Goal: Transaction & Acquisition: Purchase product/service

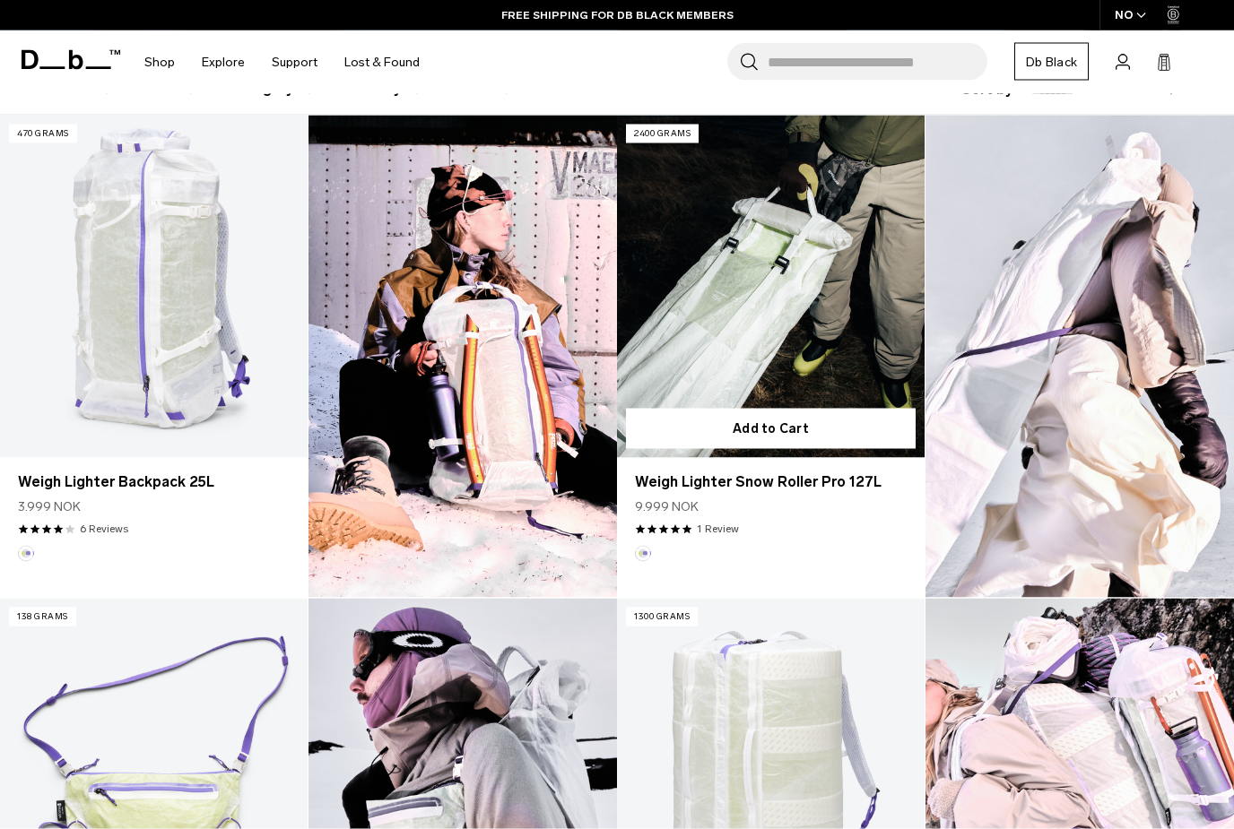
scroll to position [521, 0]
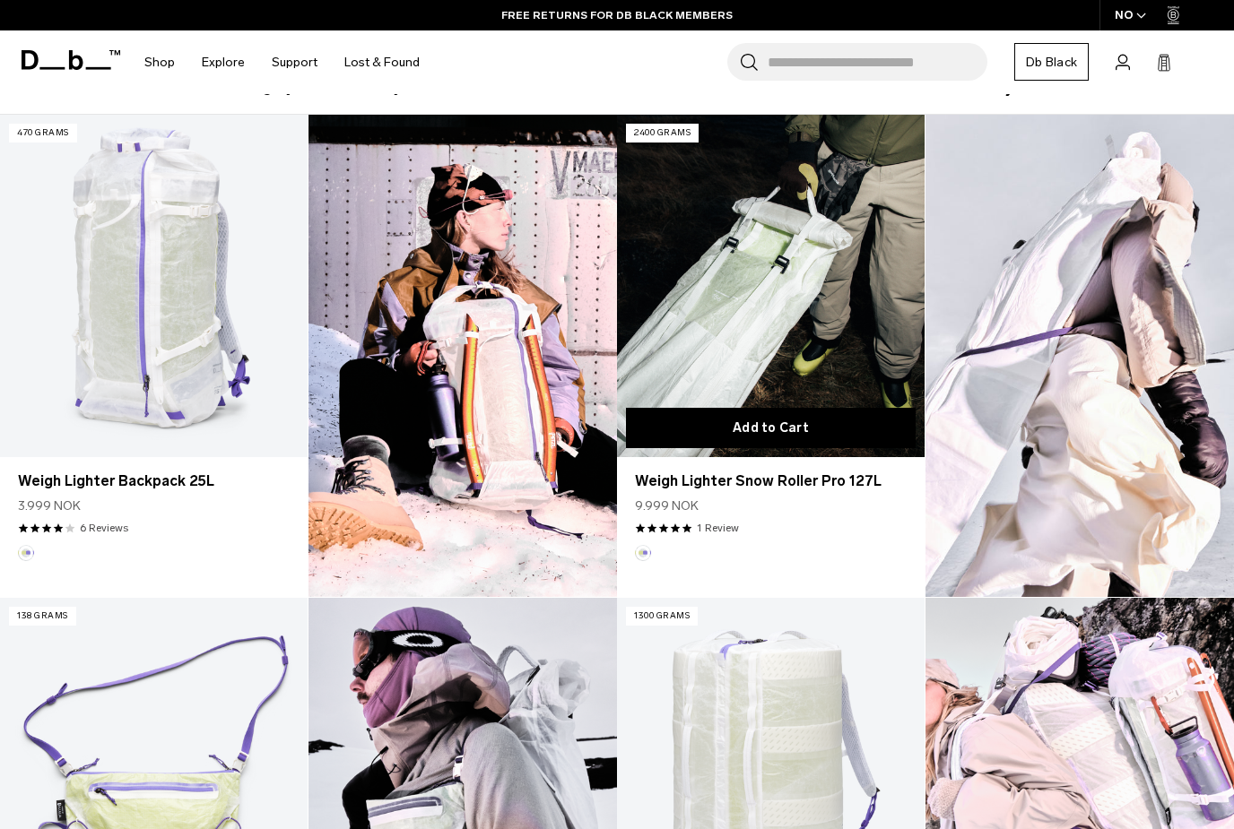
click at [761, 422] on button "Add to Cart" at bounding box center [771, 428] width 290 height 40
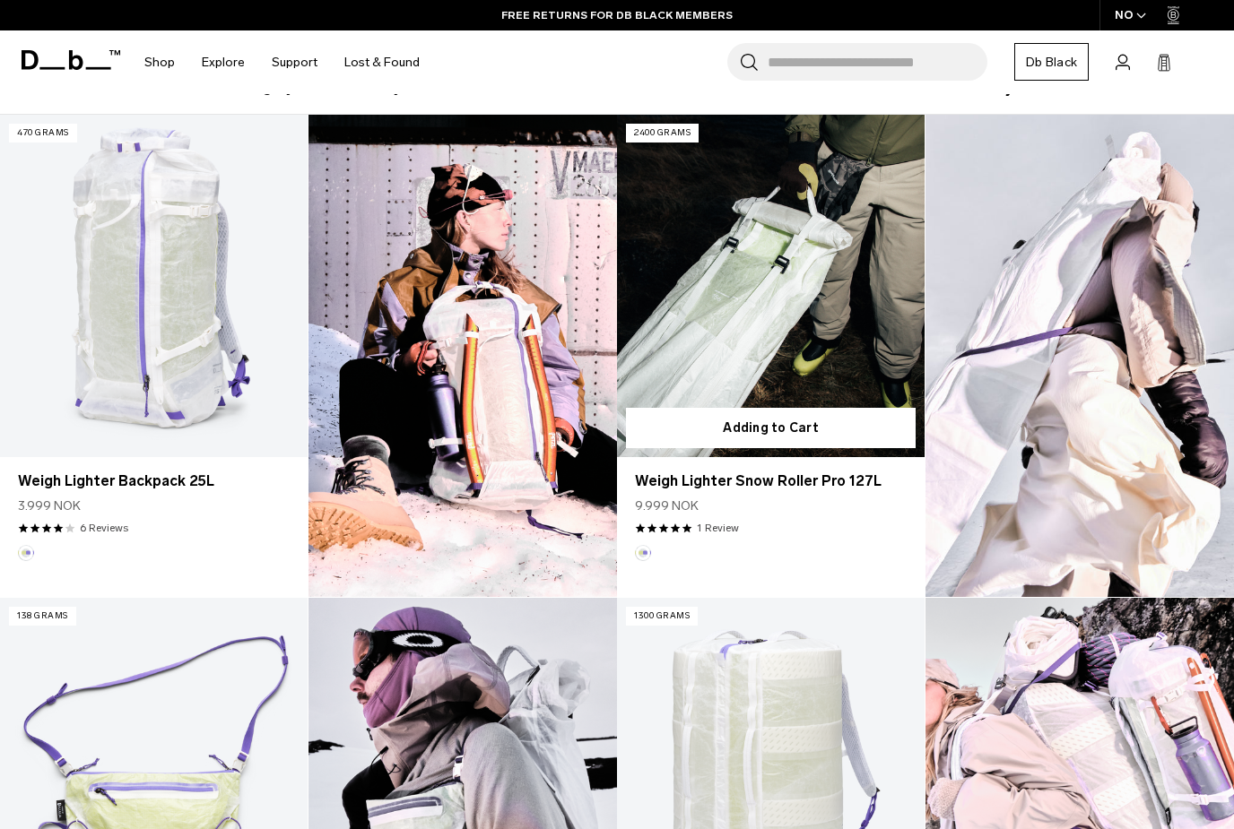
click at [793, 350] on link "Weigh Lighter Snow Roller Pro 127L" at bounding box center [771, 286] width 308 height 342
click at [803, 260] on link "Weigh Lighter Snow Roller Pro 127L" at bounding box center [771, 286] width 308 height 342
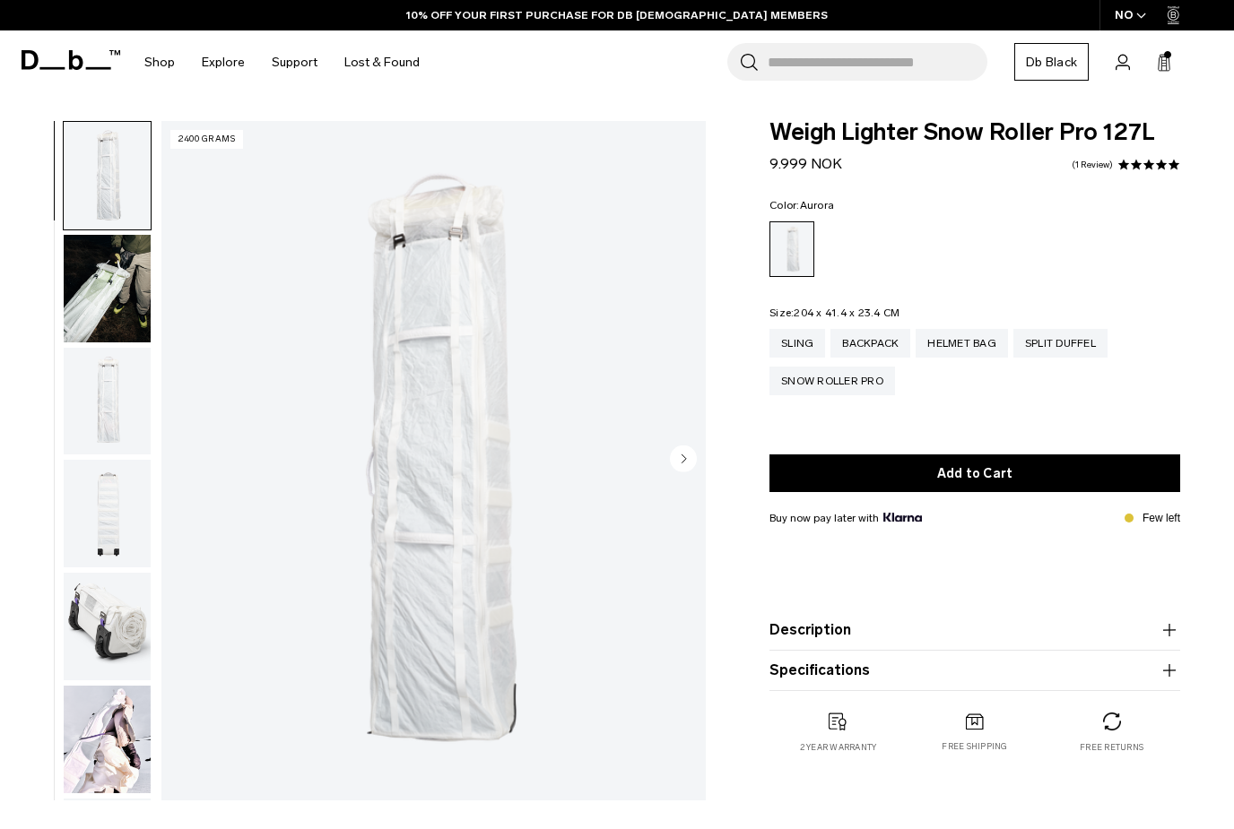
click at [118, 732] on img "button" at bounding box center [107, 740] width 87 height 108
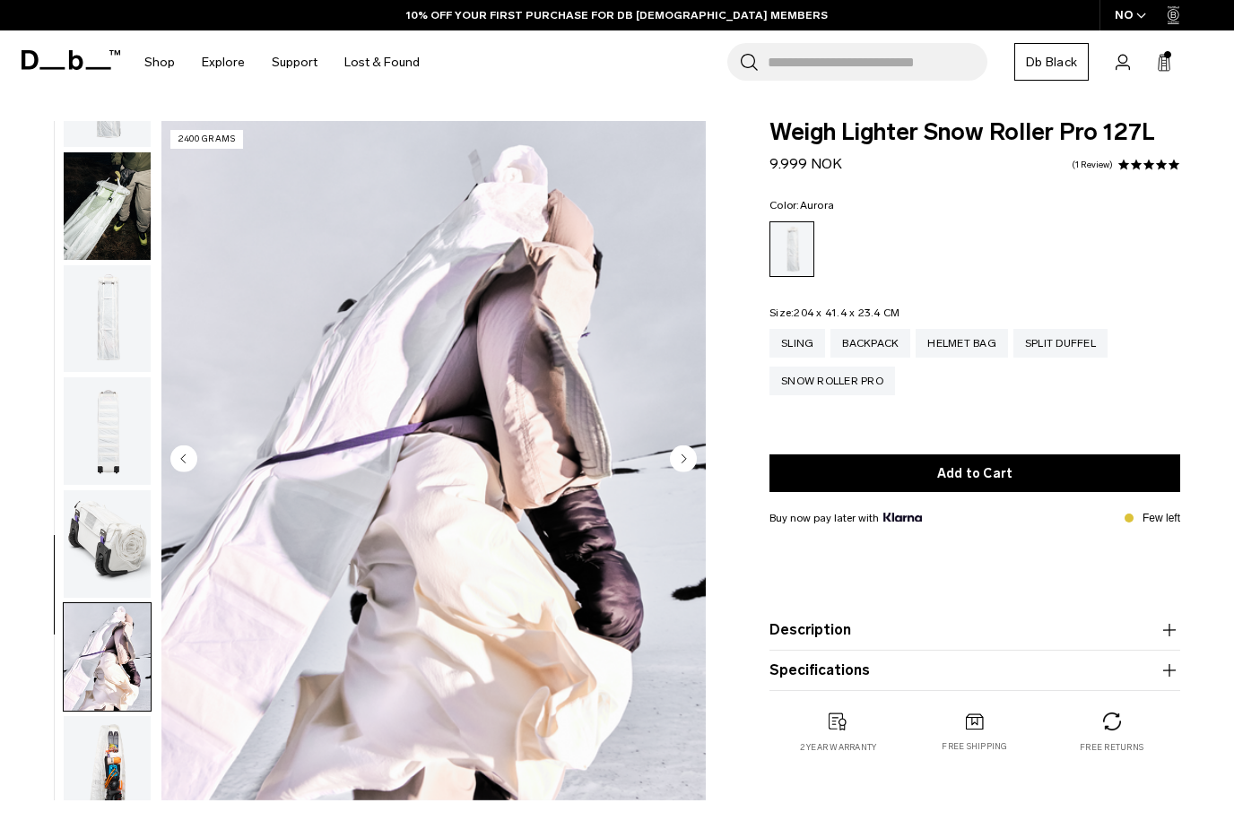
scroll to position [226, 0]
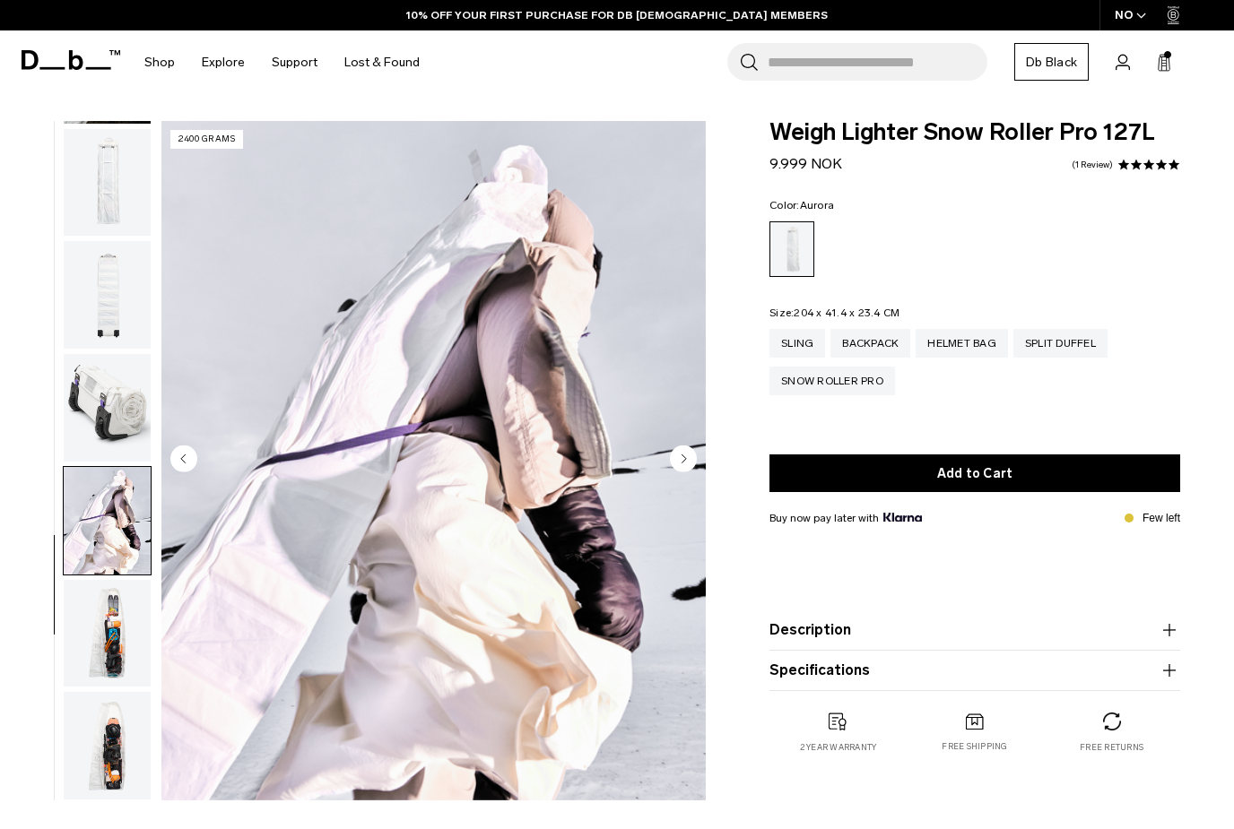
click at [113, 542] on img "button" at bounding box center [107, 521] width 87 height 108
click at [120, 452] on img "button" at bounding box center [107, 408] width 87 height 108
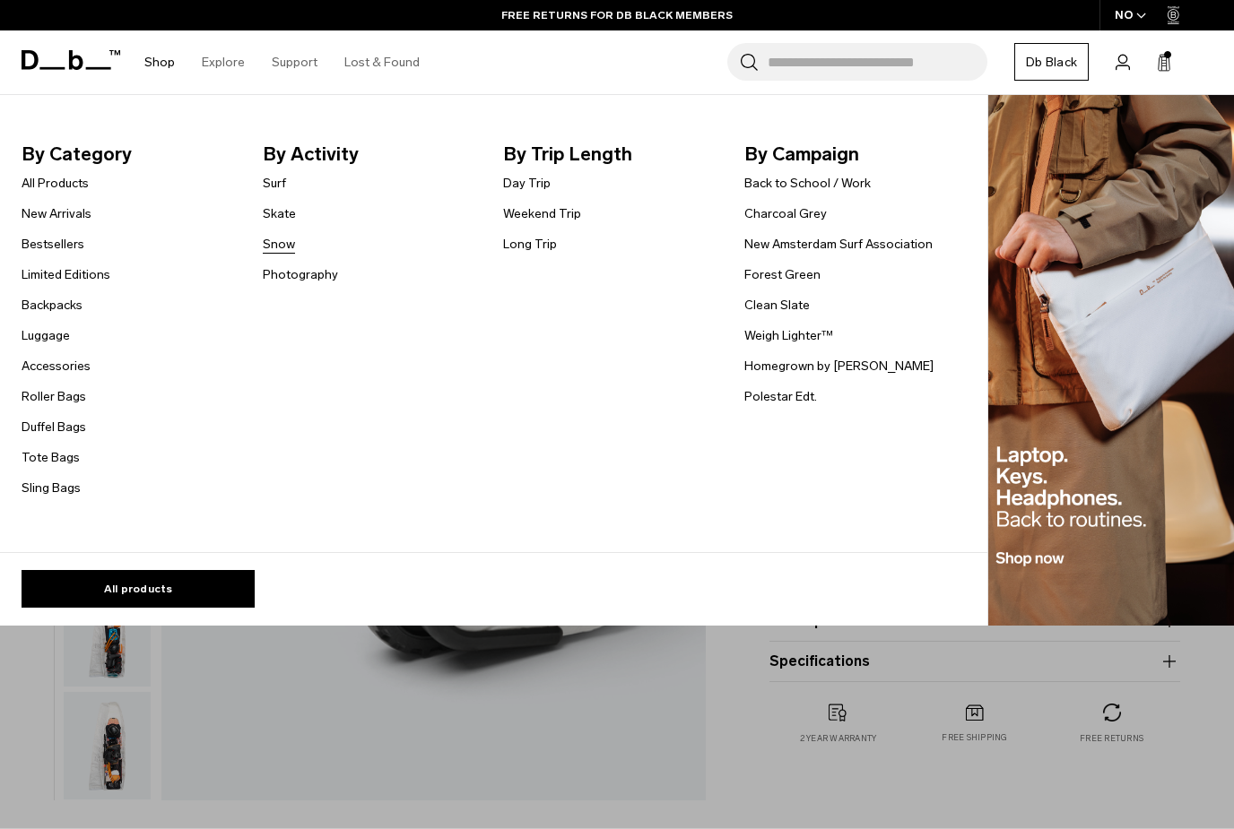
click at [284, 250] on link "Snow" at bounding box center [279, 244] width 32 height 19
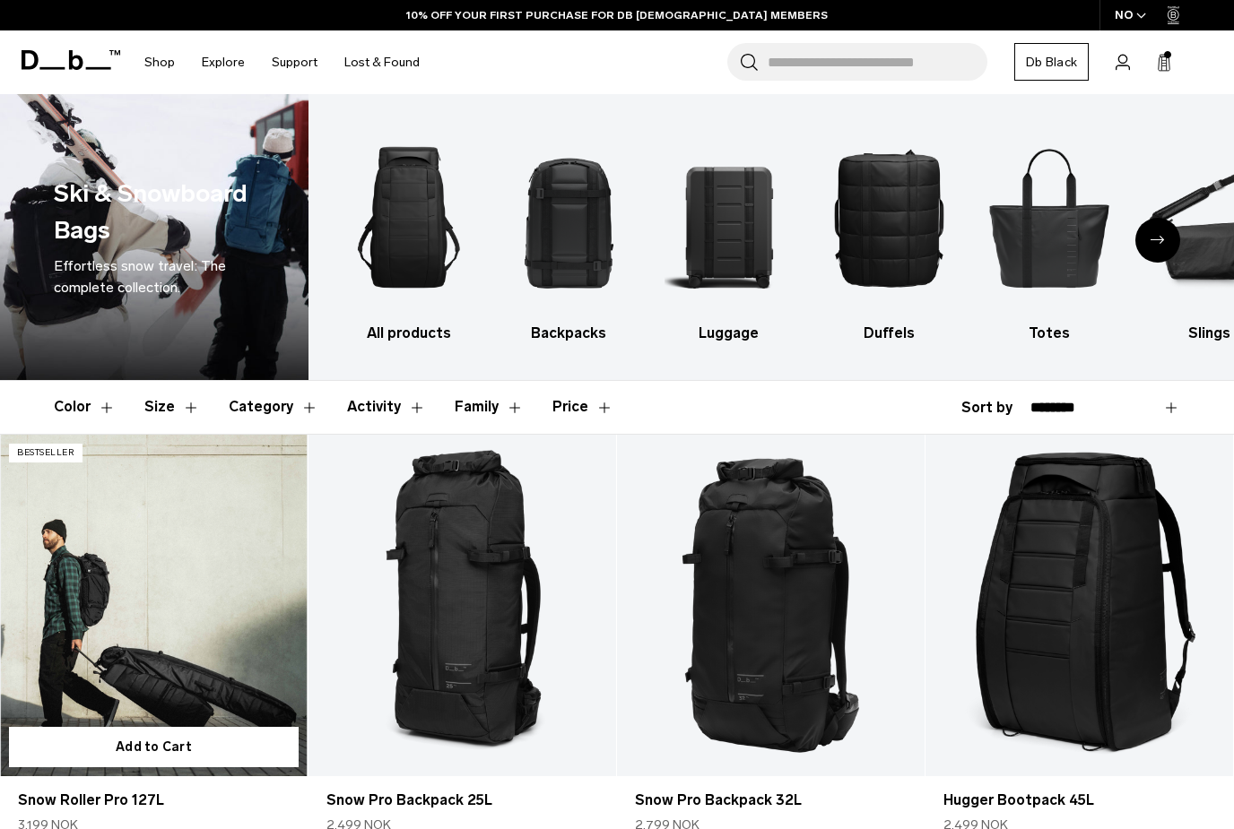
click at [201, 564] on link "Snow Roller Pro 127L" at bounding box center [154, 606] width 308 height 342
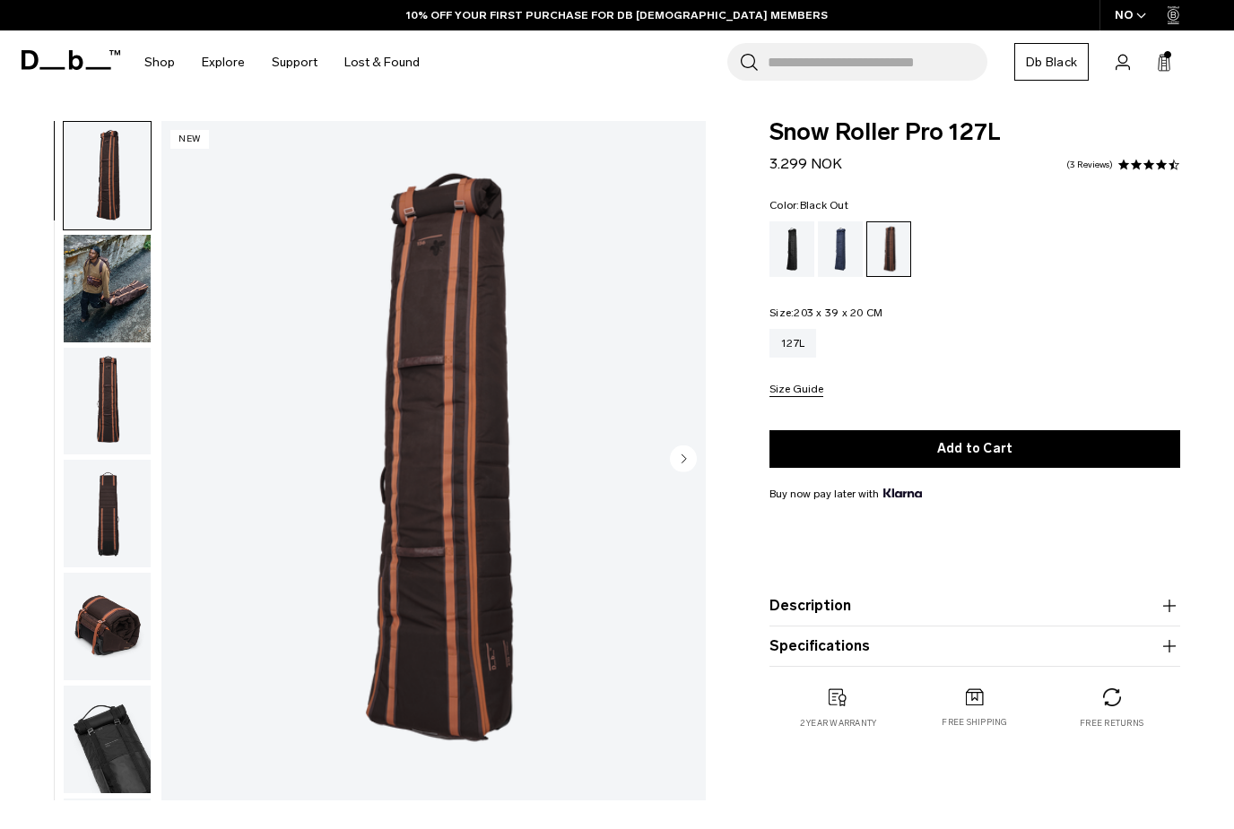
click at [789, 258] on div "Black Out" at bounding box center [792, 249] width 46 height 56
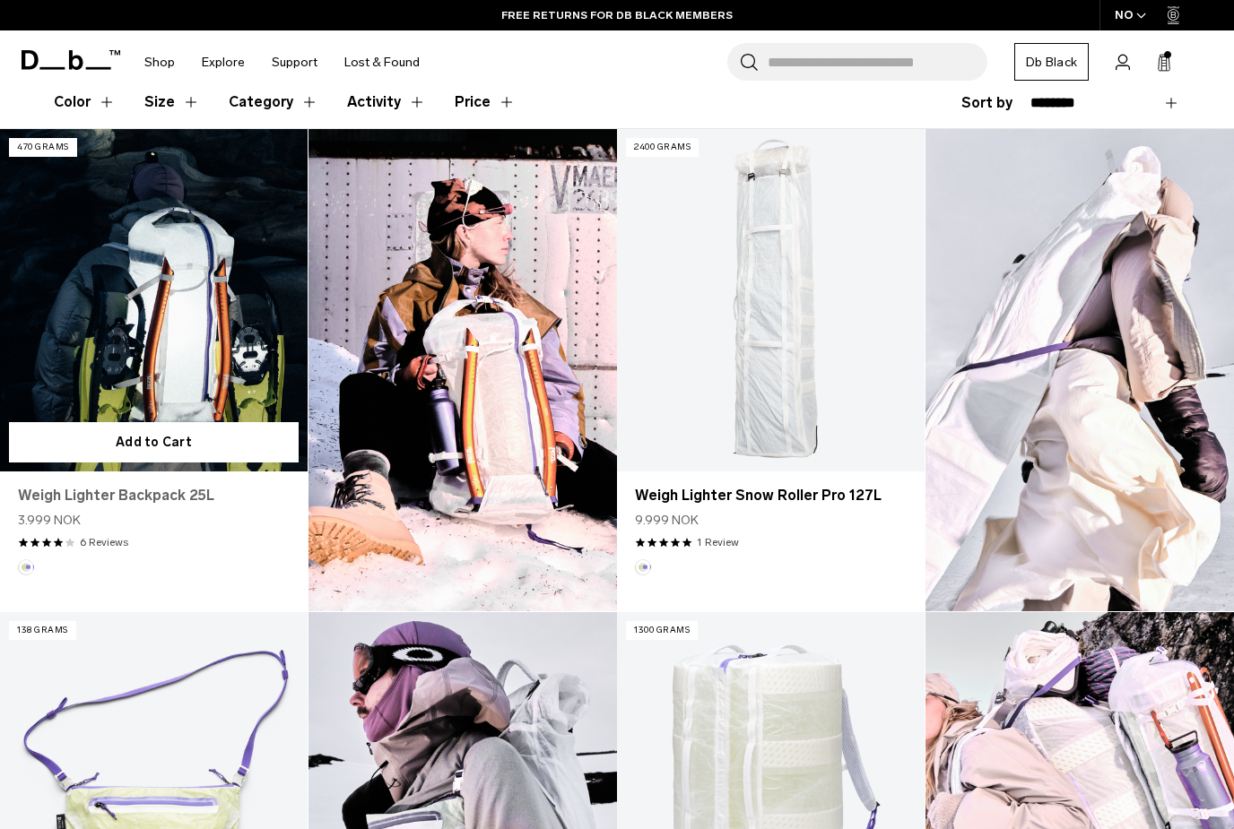
scroll to position [492, 0]
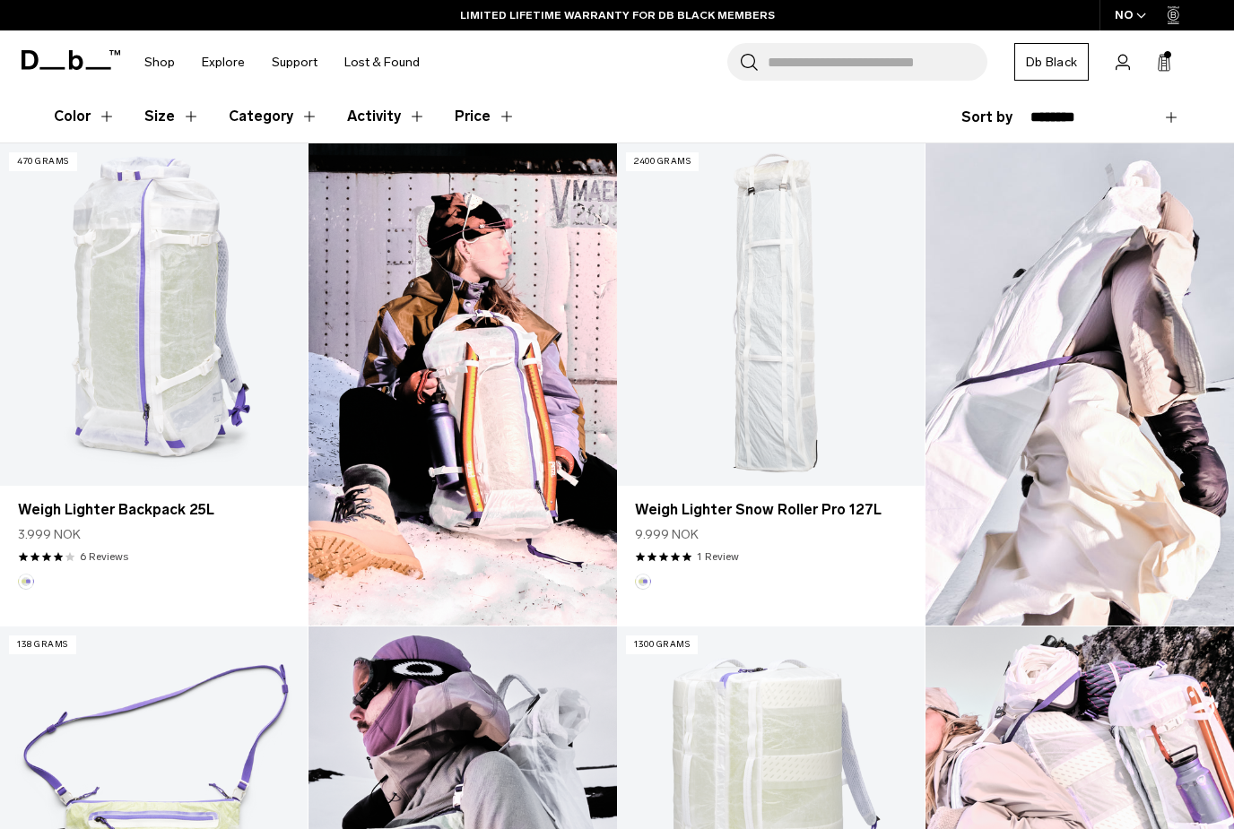
click at [103, 111] on button "Color" at bounding box center [85, 117] width 62 height 52
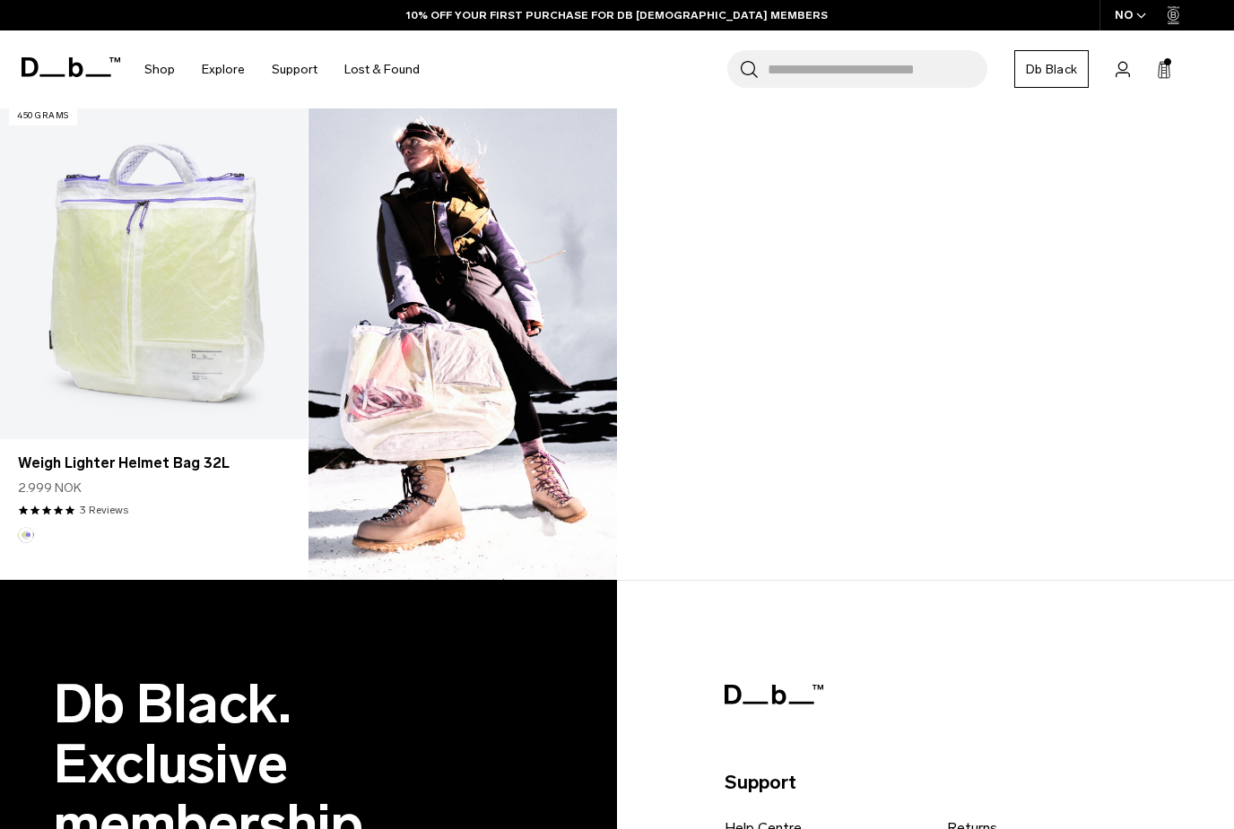
scroll to position [1633, 0]
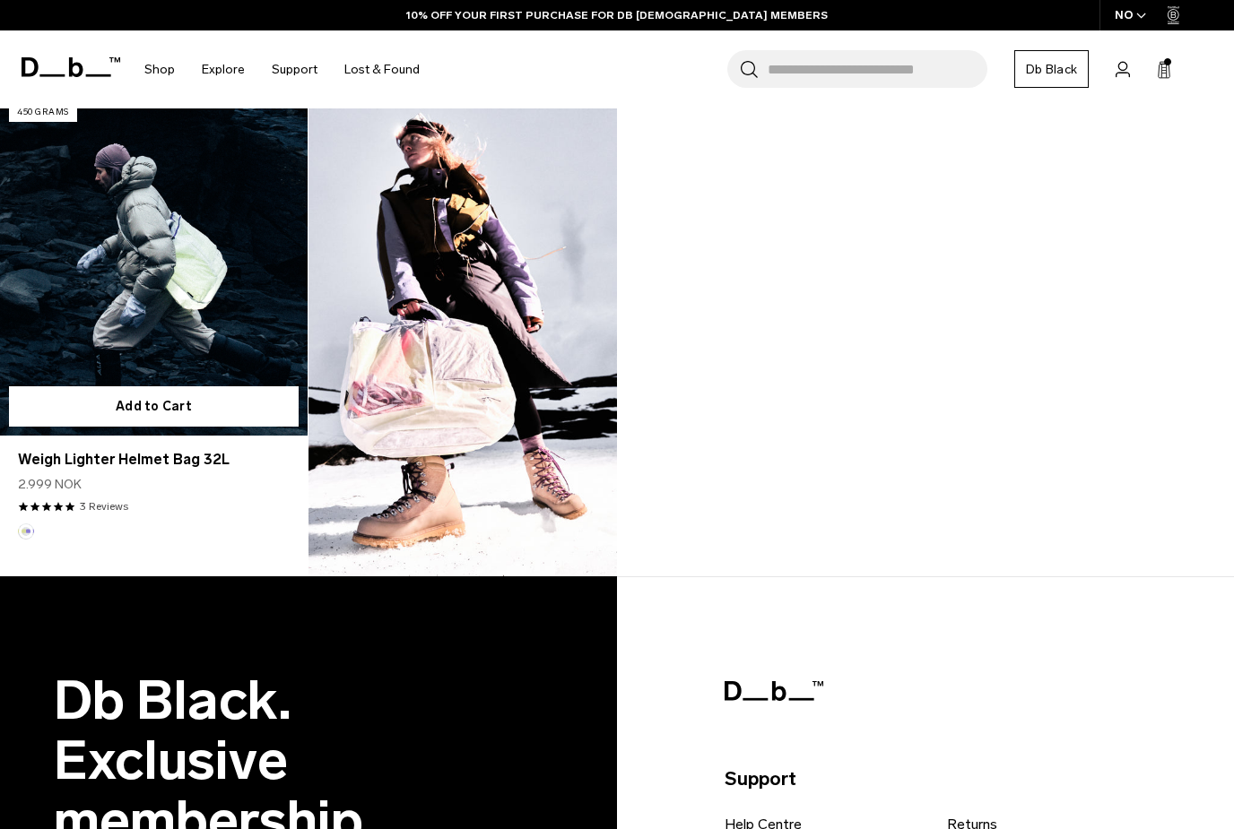
click at [94, 255] on link "Weigh Lighter Helmet Bag 32L" at bounding box center [154, 265] width 308 height 342
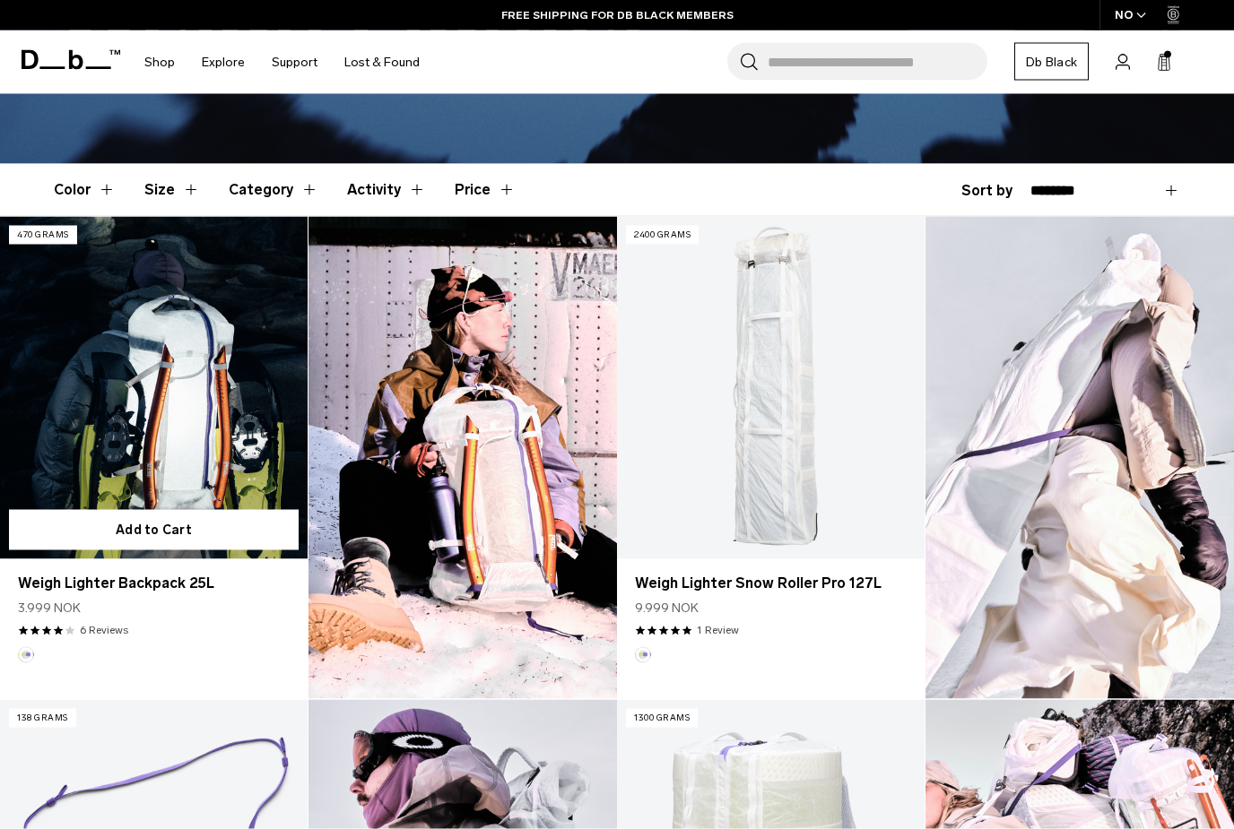
scroll to position [420, 0]
click at [195, 395] on link "Weigh Lighter Backpack 25L" at bounding box center [154, 387] width 308 height 342
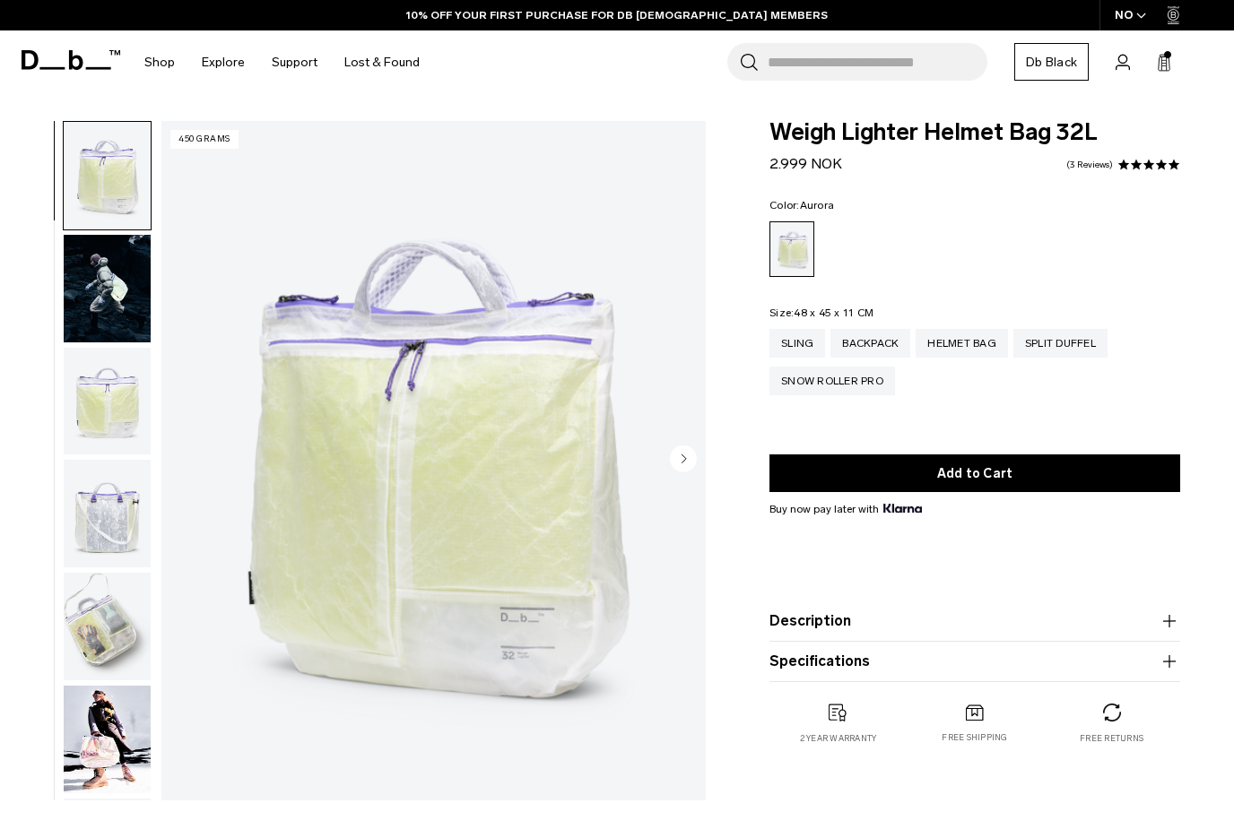
click at [104, 633] on img "button" at bounding box center [107, 627] width 87 height 108
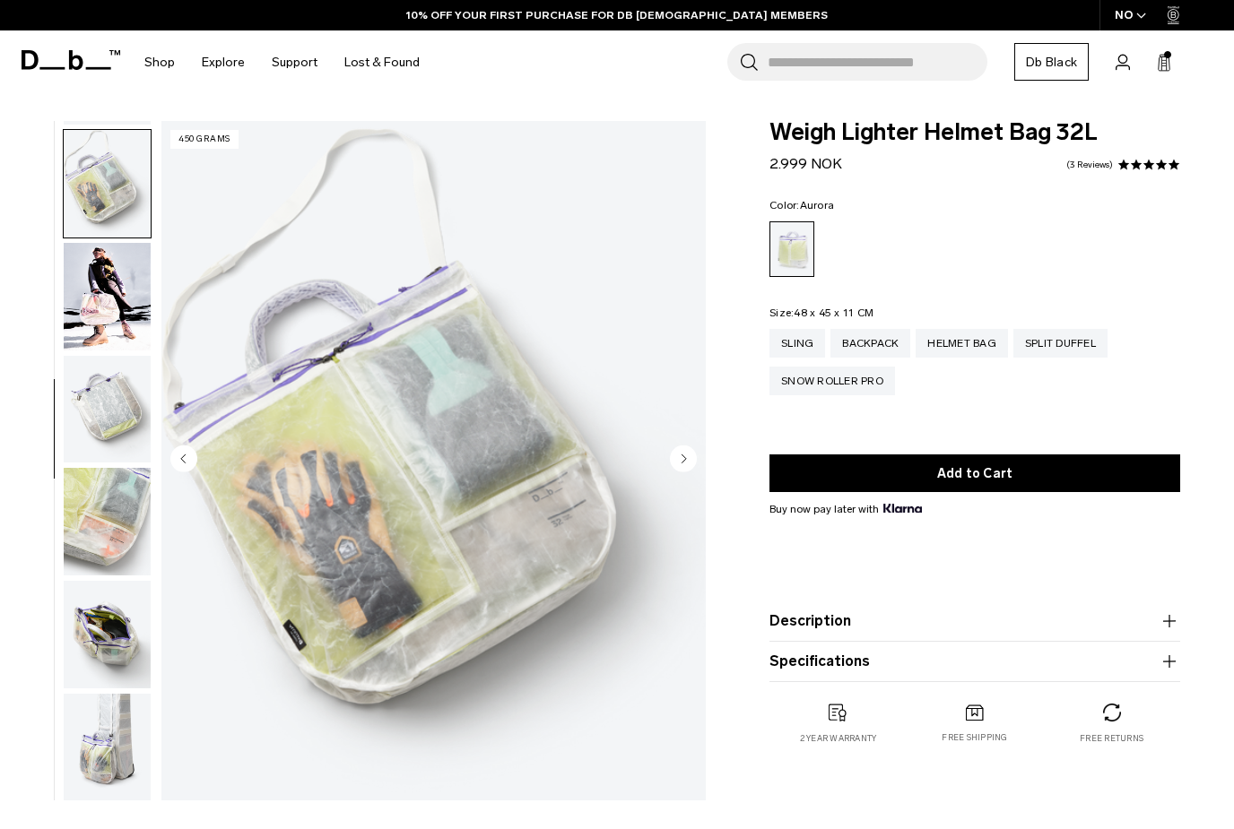
scroll to position [455, 0]
click at [98, 700] on img "button" at bounding box center [107, 746] width 87 height 108
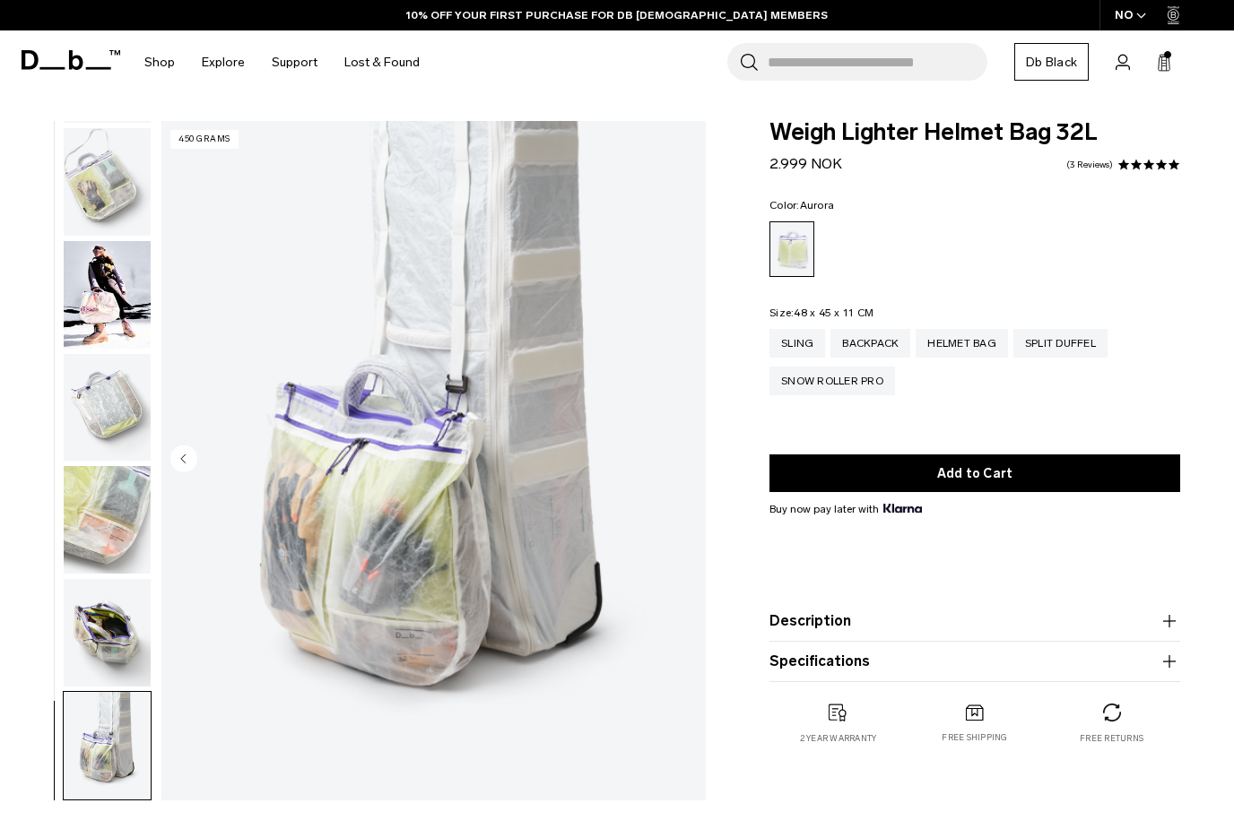
scroll to position [456, 0]
click at [126, 636] on img "button" at bounding box center [107, 633] width 87 height 108
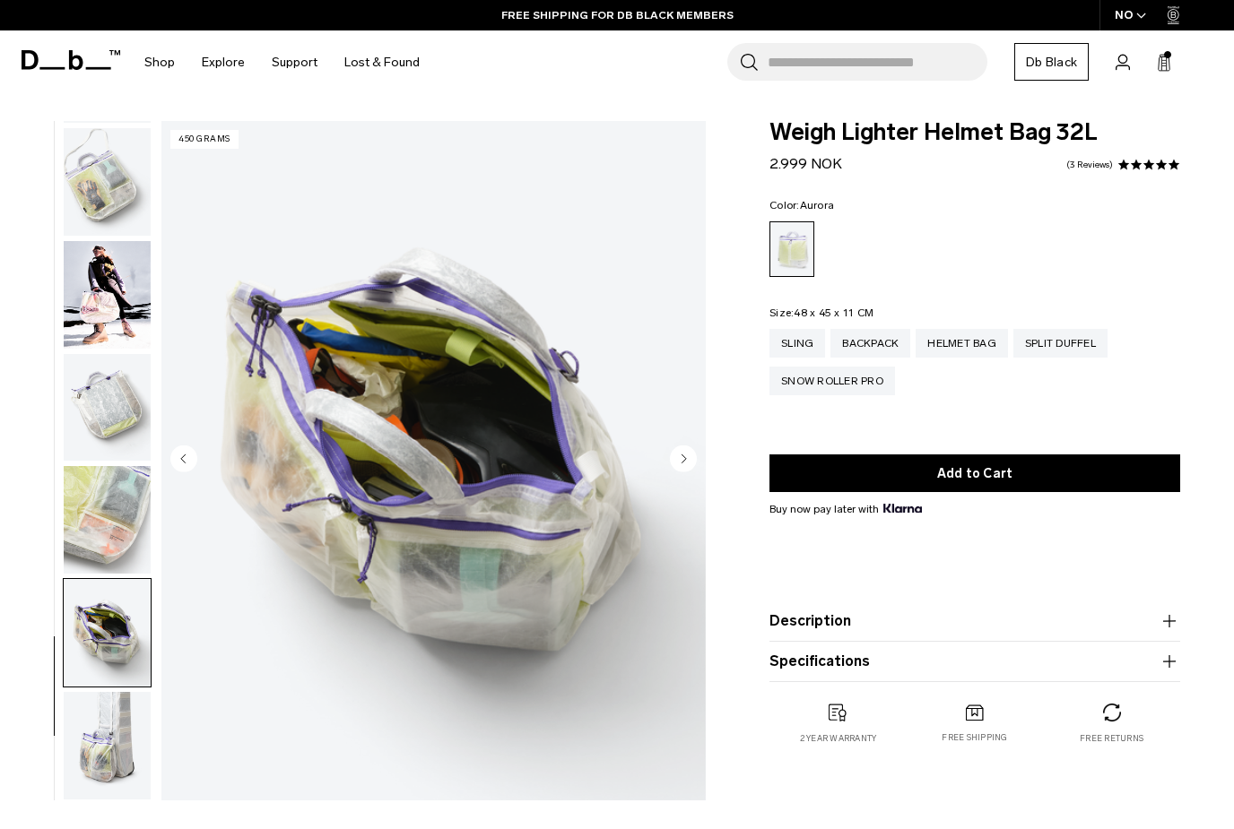
click at [1166, 626] on icon "button" at bounding box center [1169, 622] width 22 height 22
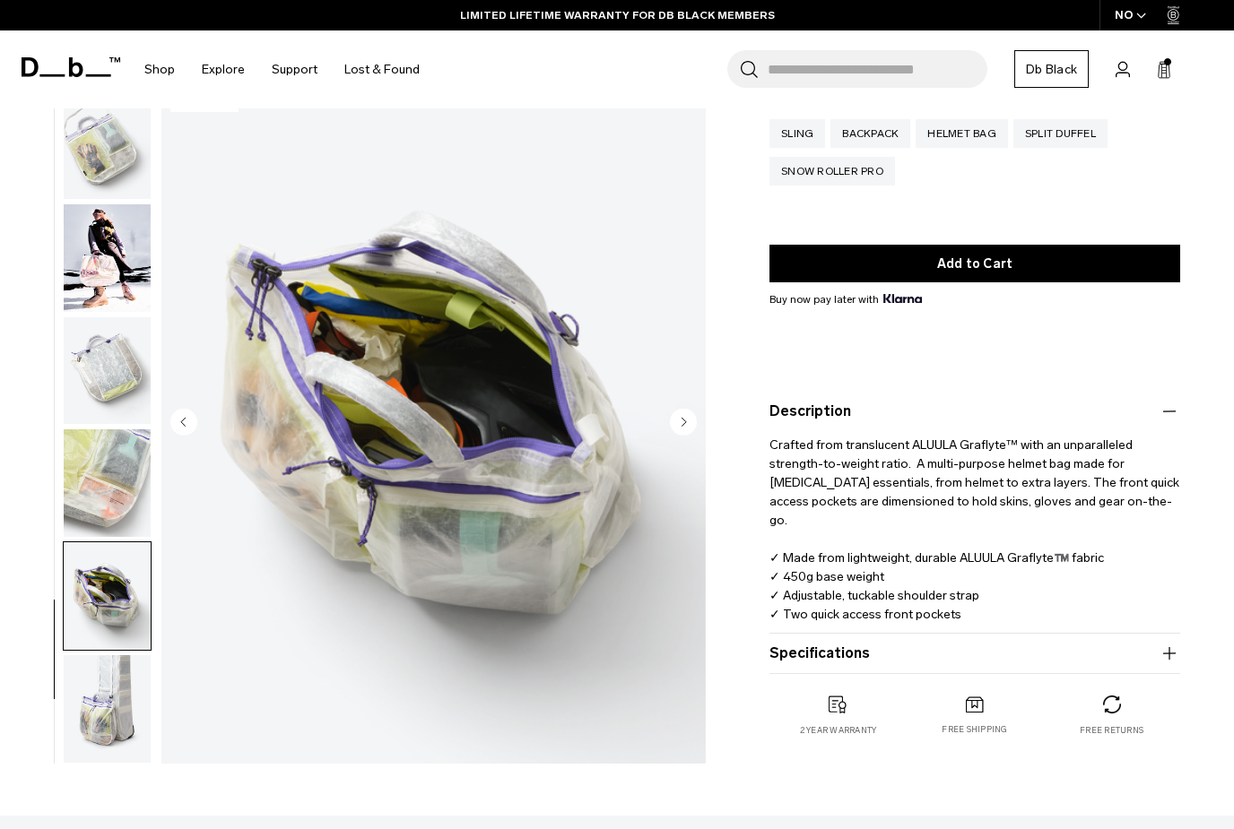
scroll to position [214, 0]
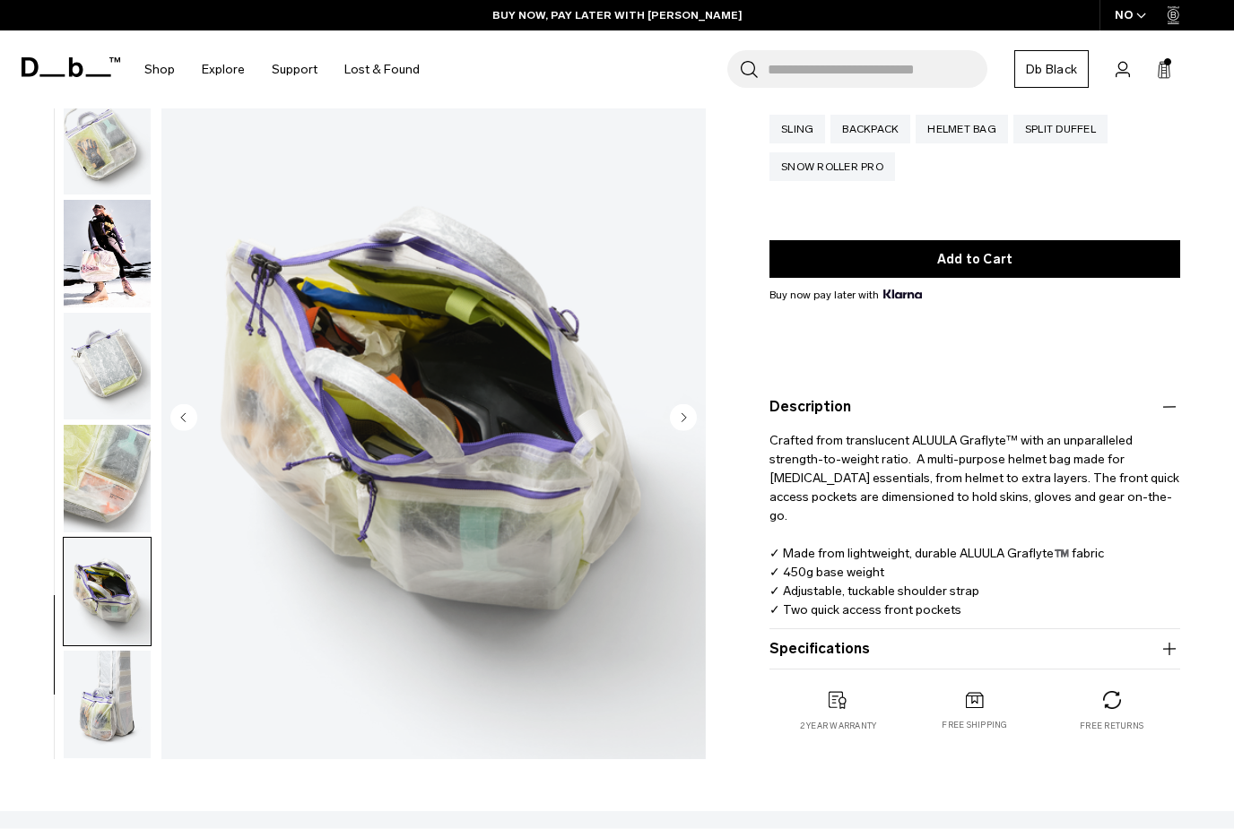
click at [122, 589] on img "button" at bounding box center [107, 592] width 87 height 108
click at [103, 458] on img "button" at bounding box center [107, 479] width 87 height 108
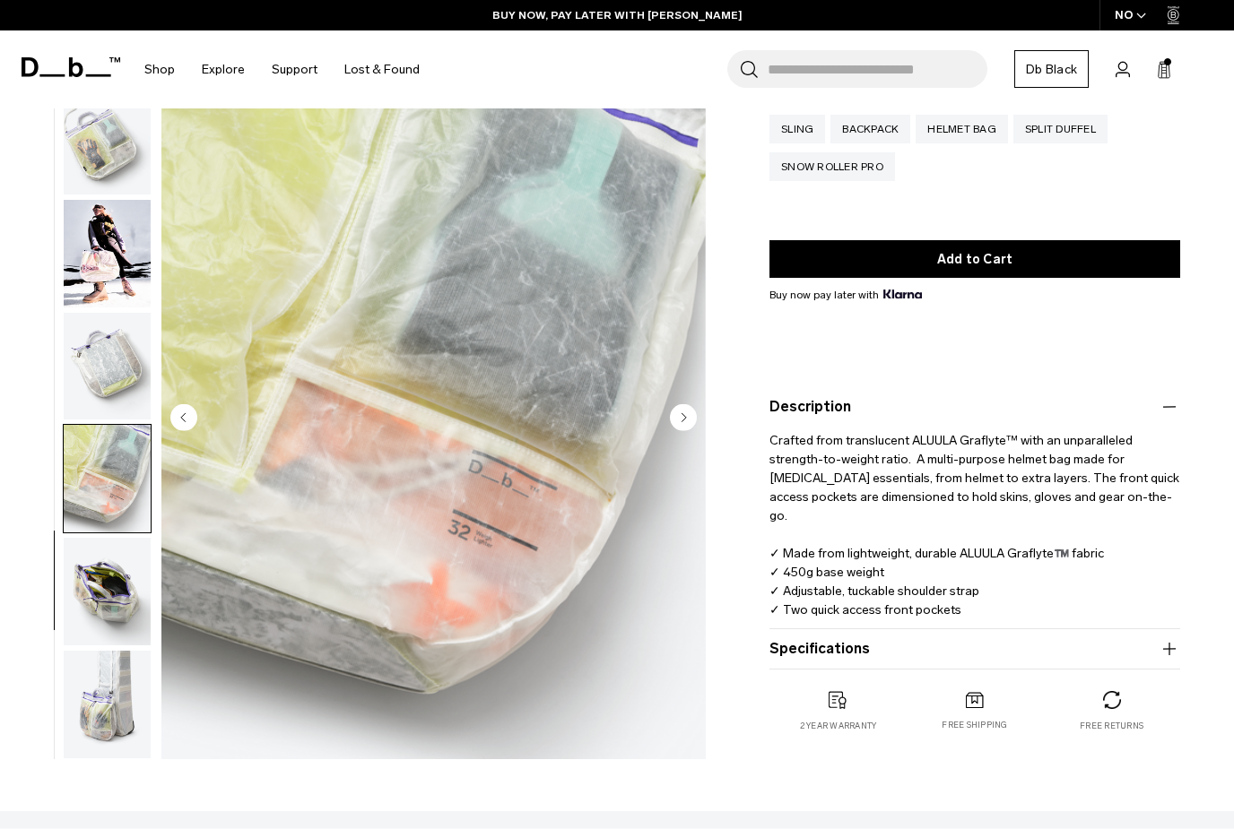
click at [94, 365] on img "button" at bounding box center [107, 367] width 87 height 108
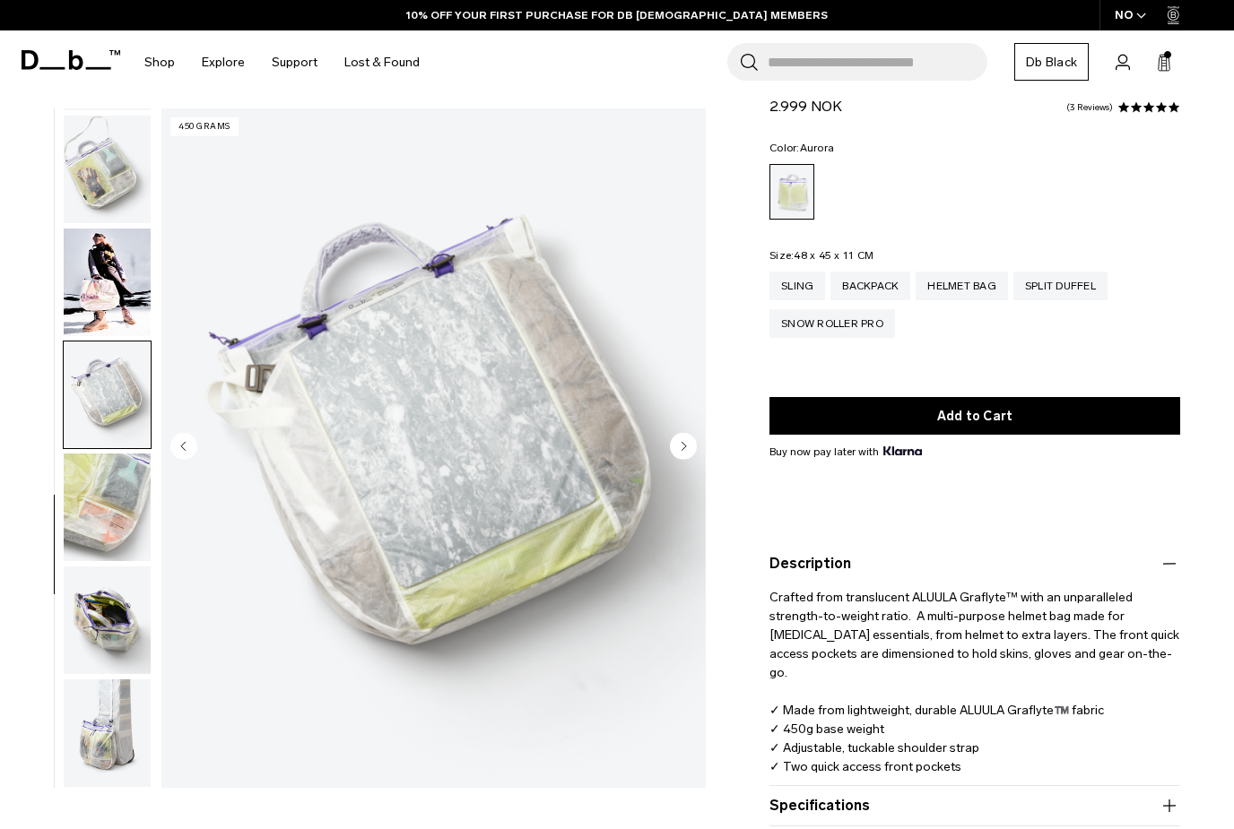
scroll to position [0, 0]
